Goal: Information Seeking & Learning: Understand process/instructions

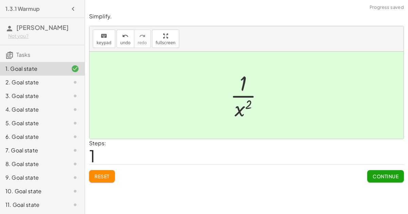
click at [385, 175] on span "Continue" at bounding box center [386, 176] width 26 height 6
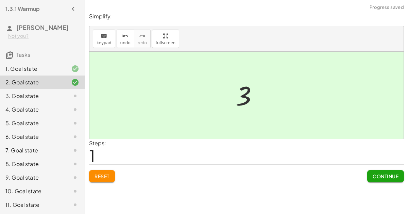
click at [385, 175] on span "Continue" at bounding box center [386, 176] width 26 height 6
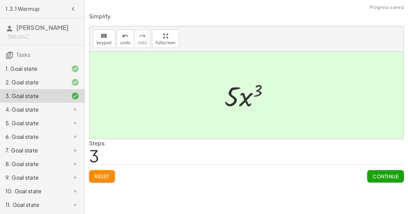
click at [383, 175] on span "Continue" at bounding box center [386, 176] width 26 height 6
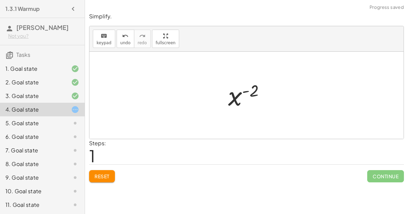
click at [384, 179] on span "Continue" at bounding box center [385, 176] width 37 height 12
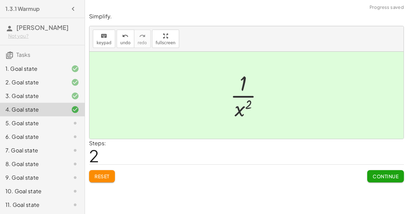
click at [390, 180] on button "Continue" at bounding box center [385, 176] width 37 height 12
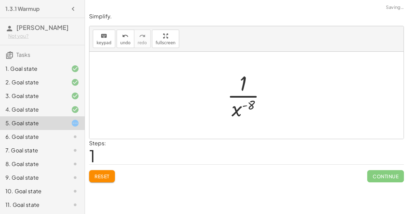
click at [383, 176] on span "Continue" at bounding box center [385, 176] width 37 height 12
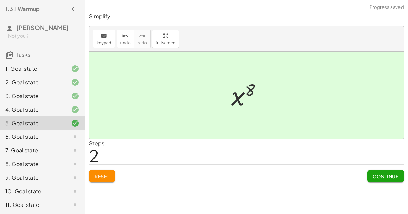
click at [386, 180] on button "Continue" at bounding box center [385, 176] width 37 height 12
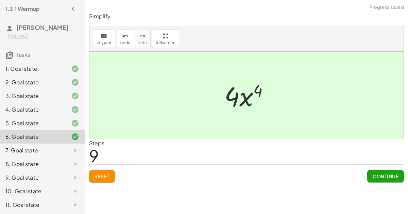
click at [381, 177] on span "Continue" at bounding box center [386, 176] width 26 height 6
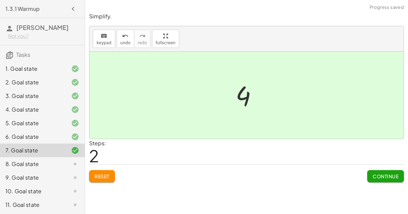
click at [388, 175] on span "Continue" at bounding box center [386, 176] width 26 height 6
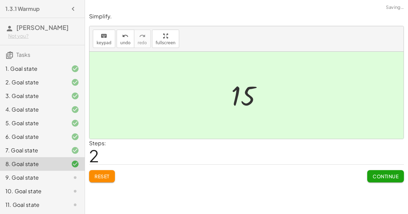
click at [392, 177] on span "Continue" at bounding box center [386, 176] width 26 height 6
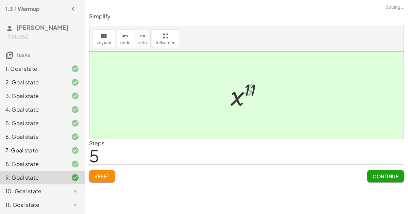
click at [384, 176] on span "Continue" at bounding box center [386, 176] width 26 height 6
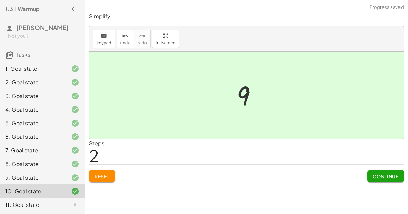
click at [395, 176] on span "Continue" at bounding box center [386, 176] width 26 height 6
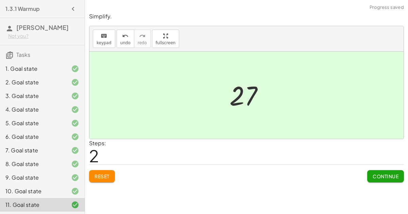
click at [382, 175] on span "Continue" at bounding box center [386, 176] width 26 height 6
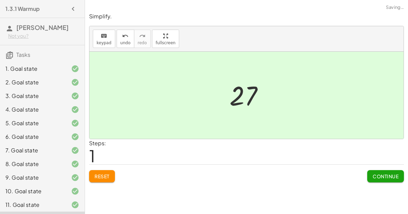
click at [386, 176] on span "Continue" at bounding box center [386, 176] width 26 height 6
click at [385, 176] on span "Continue" at bounding box center [386, 176] width 26 height 6
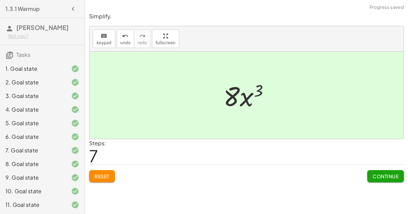
click at [381, 174] on span "Continue" at bounding box center [386, 176] width 26 height 6
click at [383, 179] on button "Continue" at bounding box center [385, 176] width 37 height 12
click at [380, 181] on button "Continue" at bounding box center [385, 176] width 37 height 12
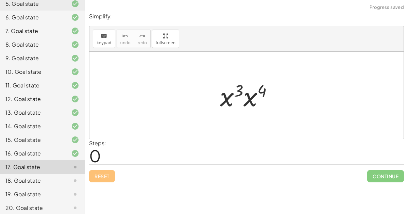
scroll to position [136, 0]
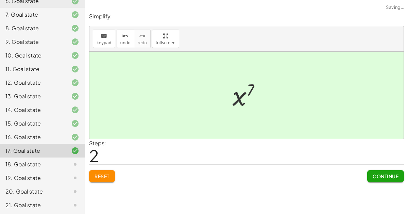
click at [389, 175] on span "Continue" at bounding box center [386, 176] width 26 height 6
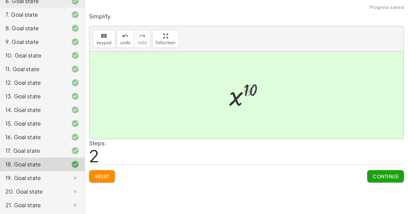
click at [384, 176] on span "Continue" at bounding box center [386, 176] width 26 height 6
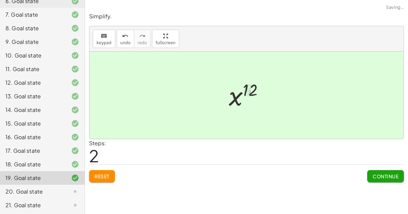
click at [380, 170] on button "Continue" at bounding box center [385, 176] width 37 height 12
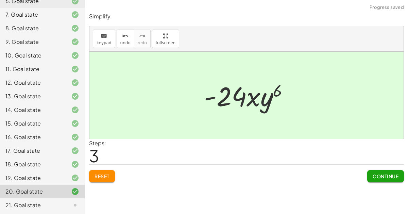
click at [386, 181] on button "Continue" at bounding box center [385, 176] width 37 height 12
click at [0, 0] on span "Continue" at bounding box center [0, 0] width 0 height 0
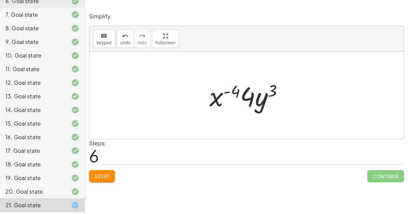
click at [100, 163] on div "Steps: 6" at bounding box center [97, 151] width 17 height 25
click at [105, 178] on span "Reset" at bounding box center [102, 176] width 15 height 6
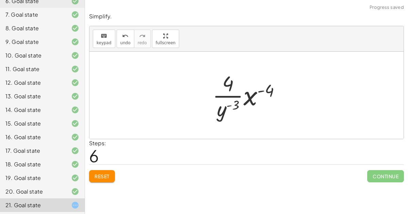
click at [225, 121] on div "· 8 · x 2 · y 7 · 2 · x 6 · y 4 · 8 · x 2 · y ( + 7 − 4 ) · 2 · x 6 · 8 · x 2 ·…" at bounding box center [246, 95] width 89 height 56
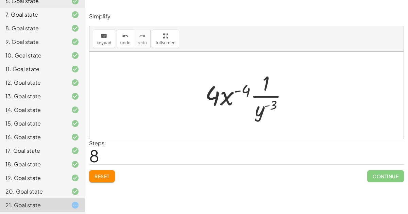
click at [102, 172] on button "Reset" at bounding box center [102, 176] width 26 height 12
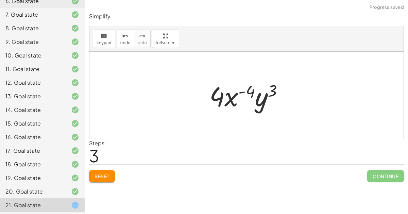
click at [103, 173] on span "Reset" at bounding box center [102, 176] width 15 height 6
click at [101, 177] on span "Reset" at bounding box center [102, 176] width 15 height 6
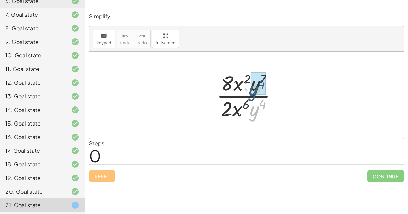
drag, startPoint x: 258, startPoint y: 110, endPoint x: 256, endPoint y: 88, distance: 22.5
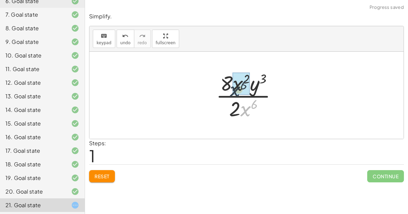
drag, startPoint x: 248, startPoint y: 107, endPoint x: 237, endPoint y: 87, distance: 23.4
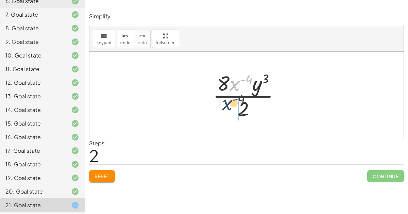
drag, startPoint x: 238, startPoint y: 80, endPoint x: 231, endPoint y: 103, distance: 24.0
click at [231, 103] on div at bounding box center [248, 95] width 79 height 52
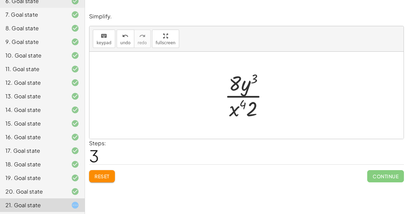
click at [240, 102] on div at bounding box center [249, 95] width 56 height 52
click at [238, 107] on div at bounding box center [249, 95] width 56 height 52
drag, startPoint x: 250, startPoint y: 106, endPoint x: 227, endPoint y: 107, distance: 23.1
click at [227, 107] on div at bounding box center [249, 95] width 56 height 52
click at [240, 110] on div at bounding box center [249, 95] width 56 height 52
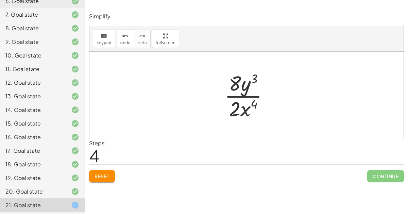
click at [246, 84] on div at bounding box center [249, 95] width 56 height 52
click at [257, 78] on div at bounding box center [249, 95] width 56 height 52
click at [244, 109] on div at bounding box center [249, 95] width 56 height 52
click at [235, 109] on div at bounding box center [249, 95] width 56 height 52
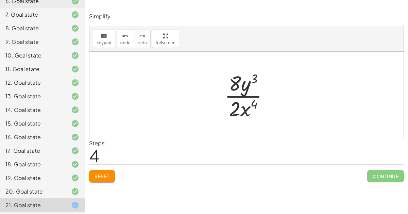
click at [246, 109] on div at bounding box center [249, 95] width 56 height 52
click at [254, 102] on div at bounding box center [249, 95] width 56 height 52
click at [255, 75] on div at bounding box center [249, 95] width 56 height 52
click at [243, 85] on div at bounding box center [249, 95] width 56 height 52
click at [237, 82] on div at bounding box center [249, 95] width 56 height 52
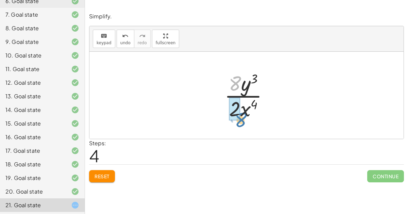
drag, startPoint x: 237, startPoint y: 82, endPoint x: 241, endPoint y: 117, distance: 36.0
click at [241, 117] on div at bounding box center [249, 95] width 56 height 52
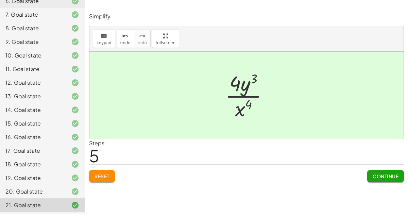
click at [403, 172] on button "Continue" at bounding box center [385, 176] width 37 height 12
